Goal: Transaction & Acquisition: Download file/media

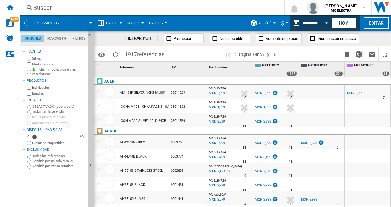
click at [37, 40] on md-tab-item "Opciones" at bounding box center [32, 38] width 23 height 7
click at [50, 39] on md-tab-item "Marcas (*)" at bounding box center [56, 38] width 25 height 7
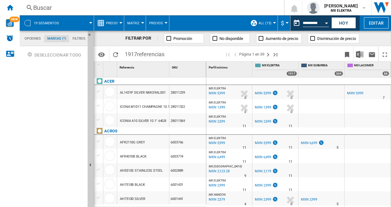
scroll to position [23, 0]
click at [80, 37] on md-tab-item "Filtros" at bounding box center [79, 38] width 20 height 7
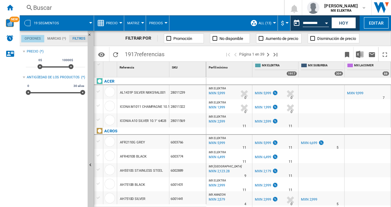
click at [36, 37] on md-tab-item "Opciones" at bounding box center [32, 38] width 23 height 7
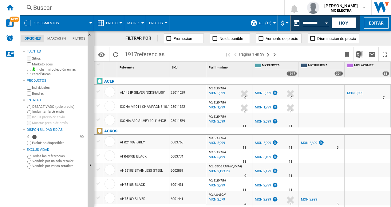
click at [49, 22] on span "19 segmentos" at bounding box center [46, 23] width 25 height 4
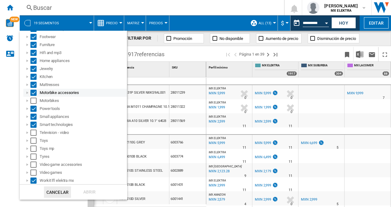
scroll to position [0, 0]
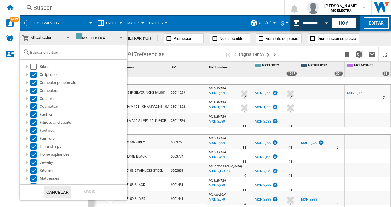
click at [135, 7] on md-backdrop at bounding box center [195, 103] width 391 height 207
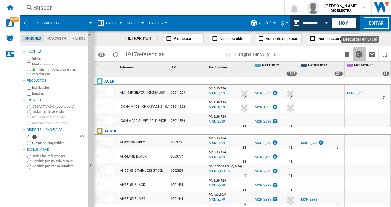
click at [359, 55] on img "Descargar en Excel" at bounding box center [359, 54] width 7 height 7
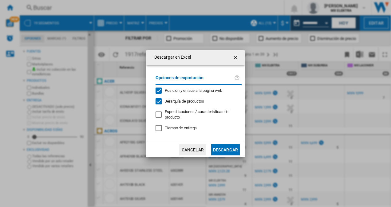
click at [220, 147] on button "Descargar" at bounding box center [225, 149] width 29 height 11
